Goal: Task Accomplishment & Management: Use online tool/utility

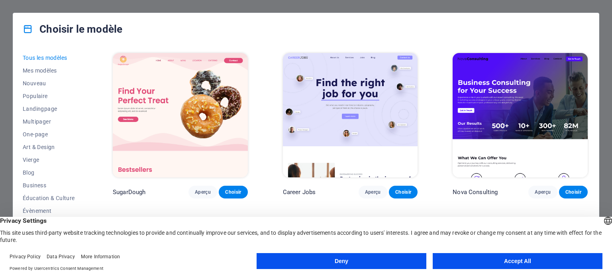
click at [535, 261] on button "Accept All" at bounding box center [518, 261] width 170 height 16
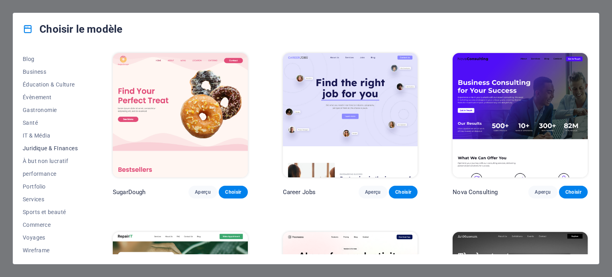
scroll to position [116, 0]
click at [34, 183] on span "Portfolio" at bounding box center [50, 184] width 55 height 6
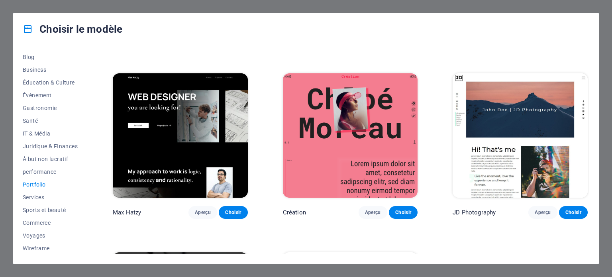
scroll to position [159, 0]
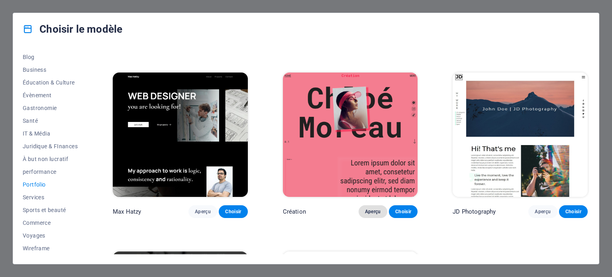
click at [375, 210] on span "Aperçu" at bounding box center [373, 211] width 16 height 6
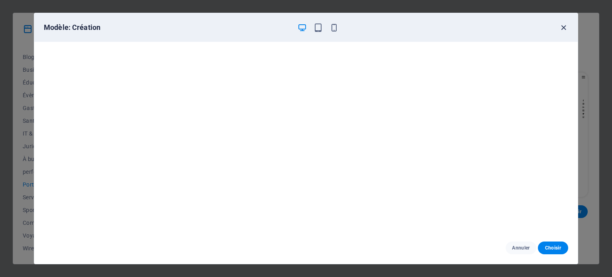
click at [564, 25] on icon "button" at bounding box center [563, 27] width 9 height 9
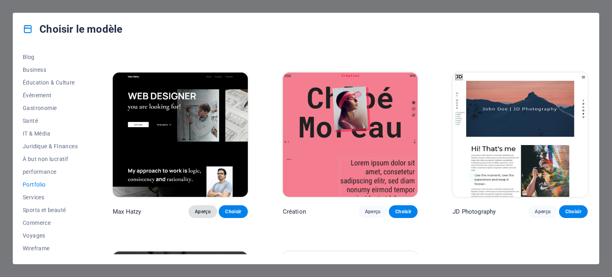
click at [201, 210] on span "Aperçu" at bounding box center [203, 211] width 16 height 6
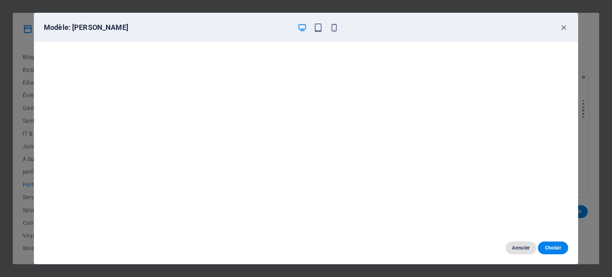
click at [519, 247] on span "Annuler" at bounding box center [521, 248] width 18 height 6
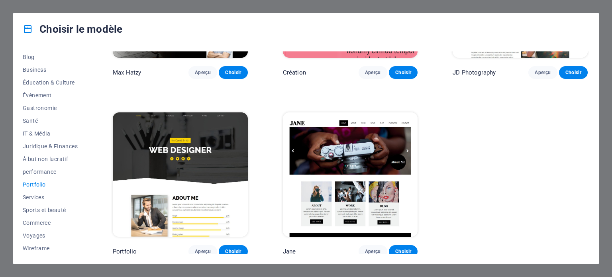
scroll to position [299, 0]
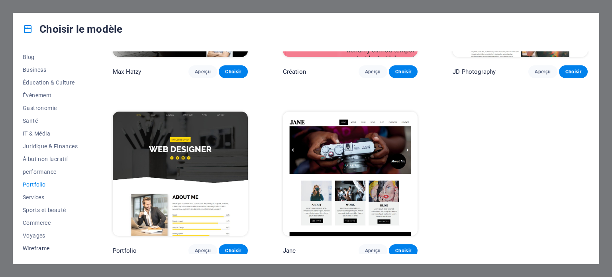
click at [37, 249] on span "Wireframe" at bounding box center [50, 248] width 55 height 6
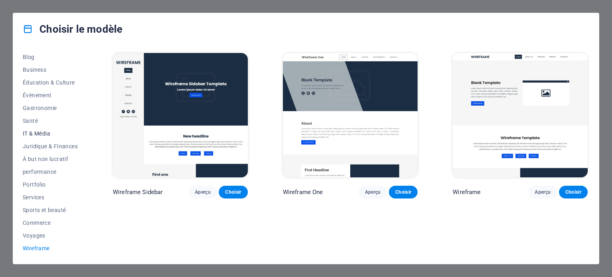
click at [41, 134] on span "IT & Média" at bounding box center [50, 133] width 55 height 6
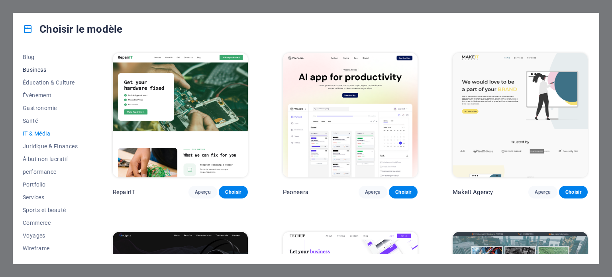
click at [29, 67] on span "Business" at bounding box center [50, 70] width 55 height 6
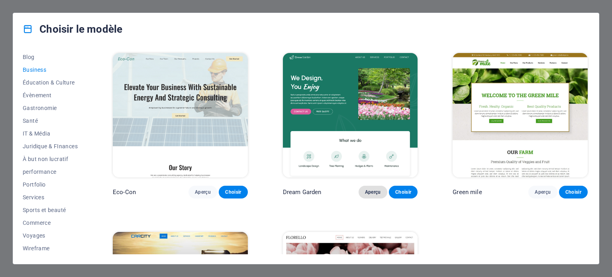
click at [370, 187] on button "Aperçu" at bounding box center [373, 192] width 29 height 13
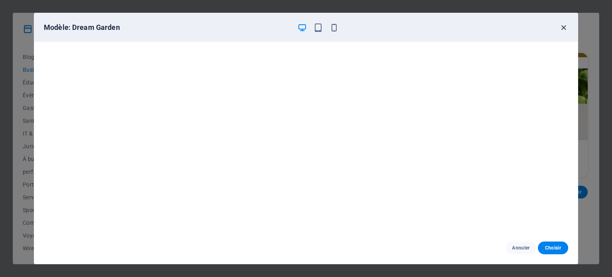
click at [564, 29] on icon "button" at bounding box center [563, 27] width 9 height 9
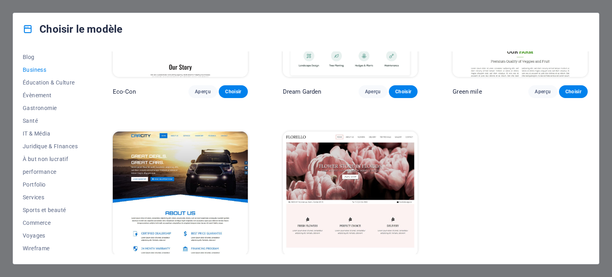
scroll to position [121, 0]
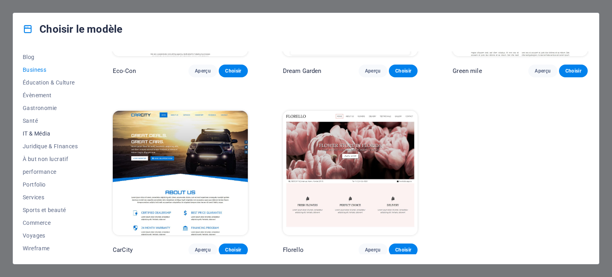
click at [44, 135] on span "IT & Média" at bounding box center [50, 133] width 55 height 6
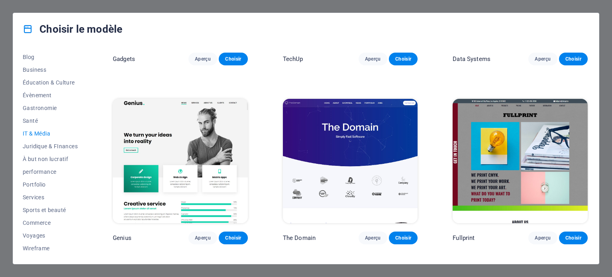
scroll to position [319, 0]
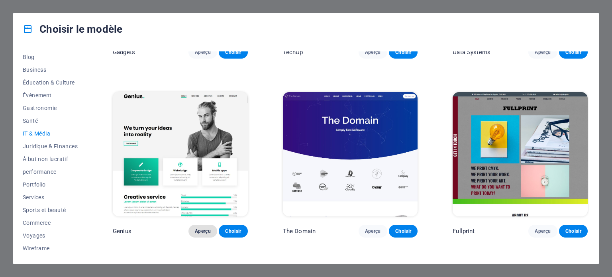
click at [204, 228] on span "Aperçu" at bounding box center [203, 231] width 16 height 6
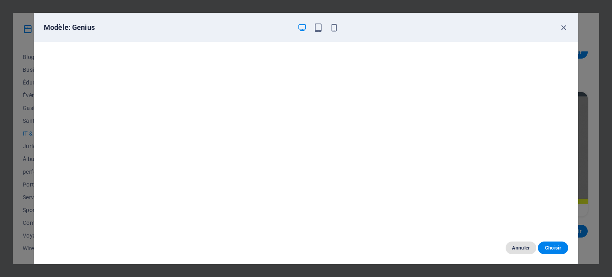
click at [518, 245] on span "Annuler" at bounding box center [521, 248] width 18 height 6
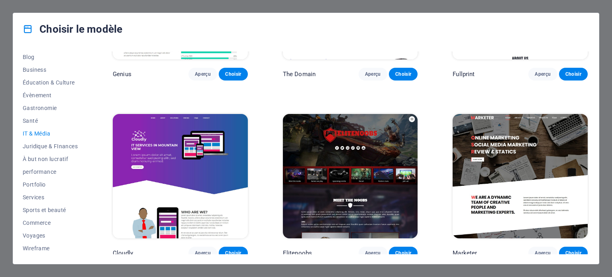
scroll to position [477, 0]
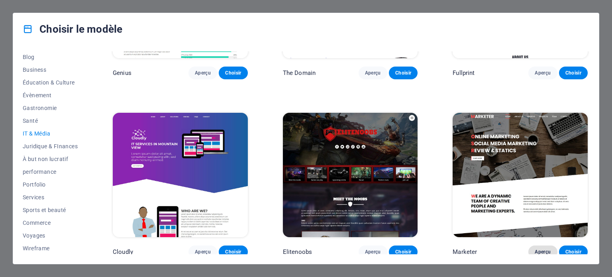
click at [536, 249] on span "Aperçu" at bounding box center [543, 252] width 16 height 6
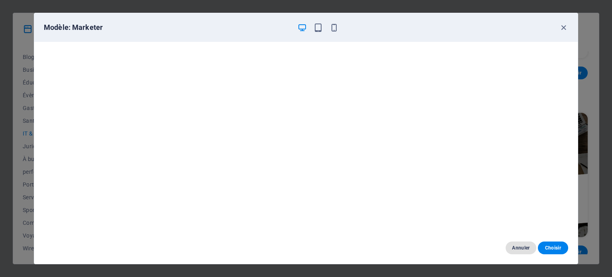
click at [520, 246] on span "Annuler" at bounding box center [521, 248] width 18 height 6
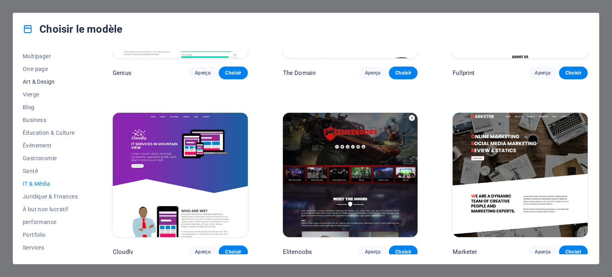
scroll to position [0, 0]
click at [38, 83] on span "Nouveau" at bounding box center [50, 83] width 55 height 6
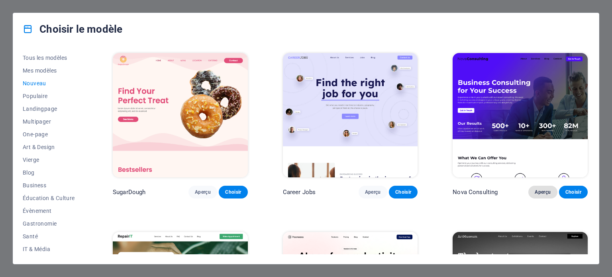
click at [535, 189] on span "Aperçu" at bounding box center [543, 192] width 16 height 6
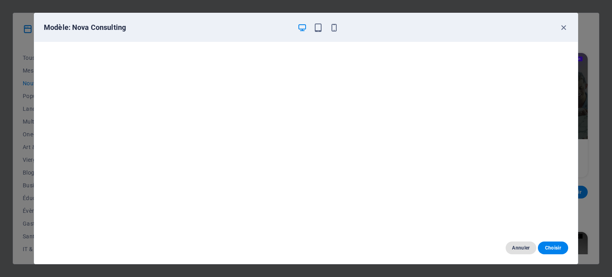
click at [521, 247] on span "Annuler" at bounding box center [521, 248] width 18 height 6
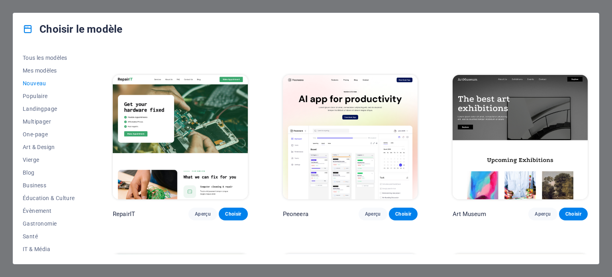
scroll to position [159, 0]
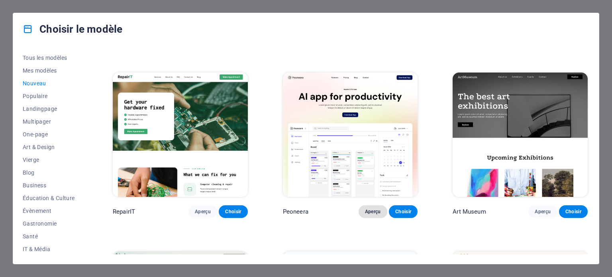
click at [371, 212] on span "Aperçu" at bounding box center [373, 211] width 16 height 6
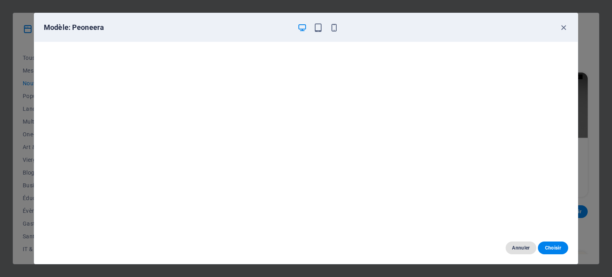
click at [518, 247] on span "Annuler" at bounding box center [521, 248] width 18 height 6
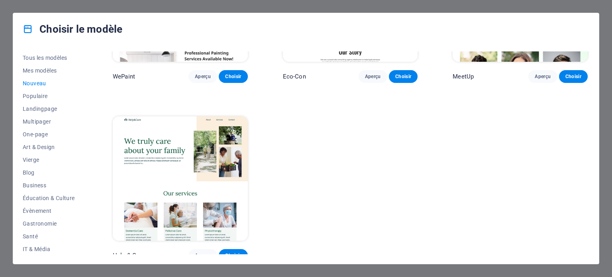
scroll to position [655, 0]
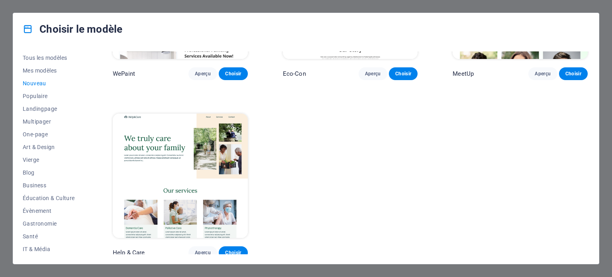
click at [60, 6] on div "Choisir le modèle Tous les modèles Mes modèles Nouveau Populaire Landingpage Mu…" at bounding box center [306, 138] width 612 height 277
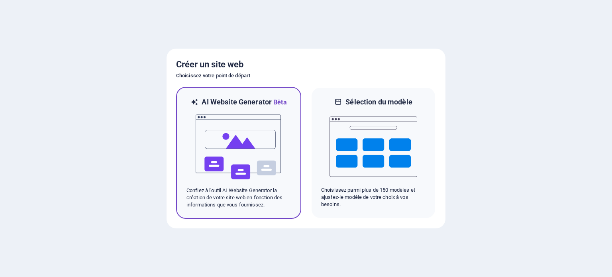
click at [257, 145] on img at bounding box center [239, 147] width 88 height 80
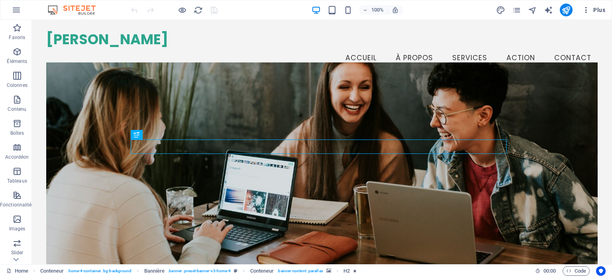
click at [596, 10] on span "Plus" at bounding box center [593, 10] width 23 height 8
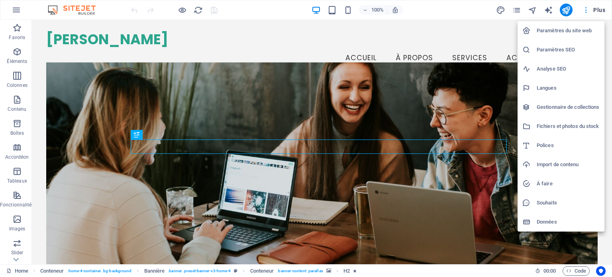
click at [596, 10] on div at bounding box center [306, 138] width 612 height 277
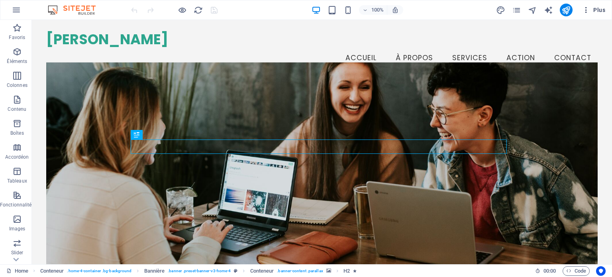
click at [586, 10] on icon "button" at bounding box center [586, 10] width 8 height 8
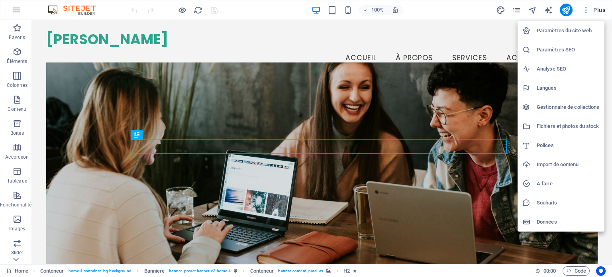
click at [586, 10] on div at bounding box center [306, 138] width 612 height 277
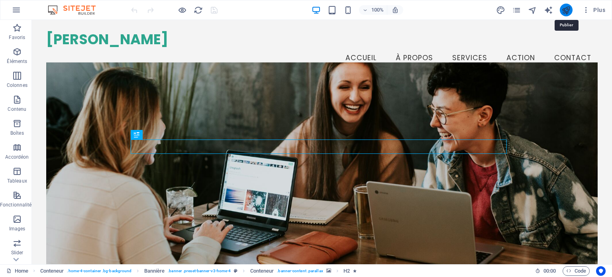
click at [566, 11] on icon "publish" at bounding box center [565, 10] width 9 height 9
